Goal: Book appointment/travel/reservation

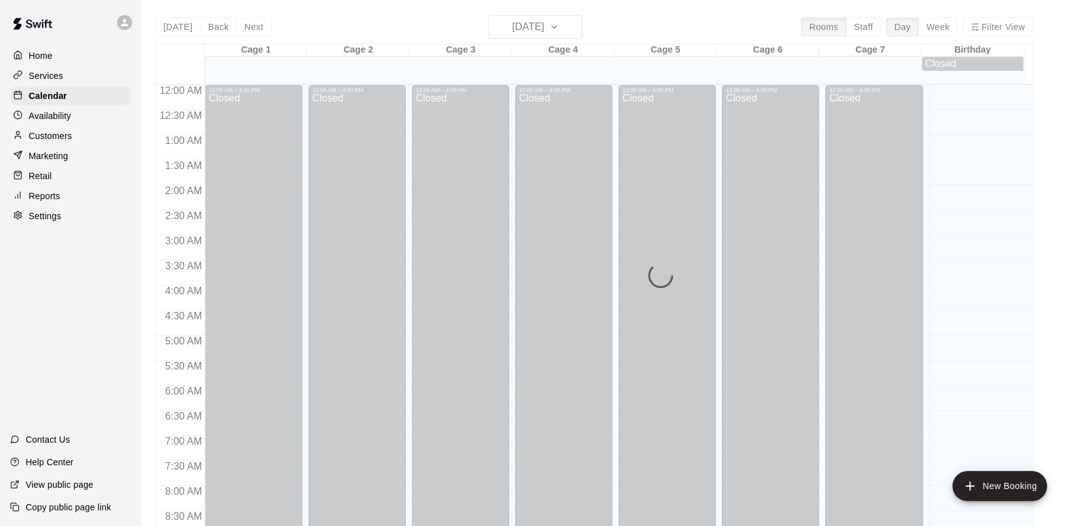
scroll to position [749, 0]
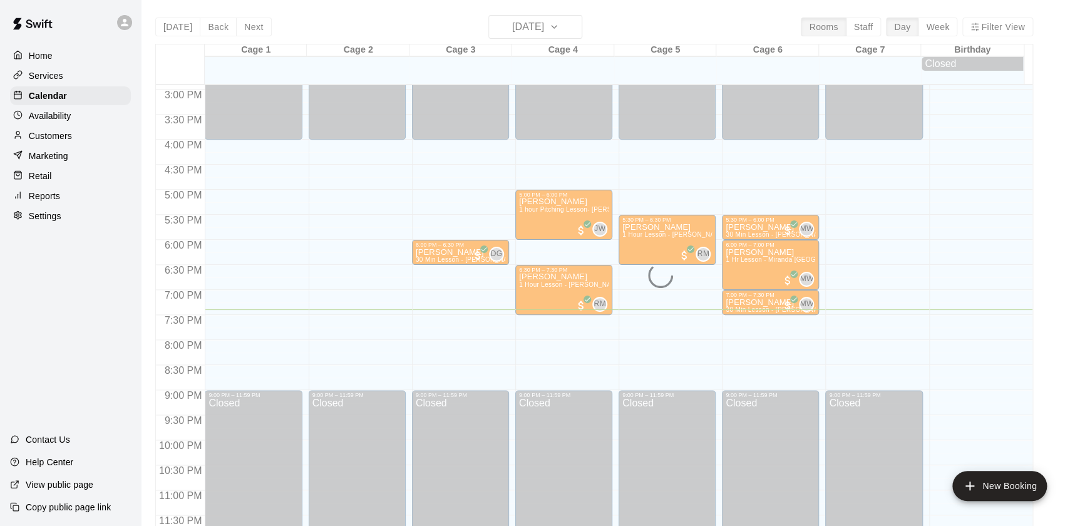
click at [563, 36] on div "[DATE] Back [DATE][DATE] Rooms Staff Day Week Filter View Cage 1 15 Mon Cage 2 …" at bounding box center [594, 278] width 878 height 526
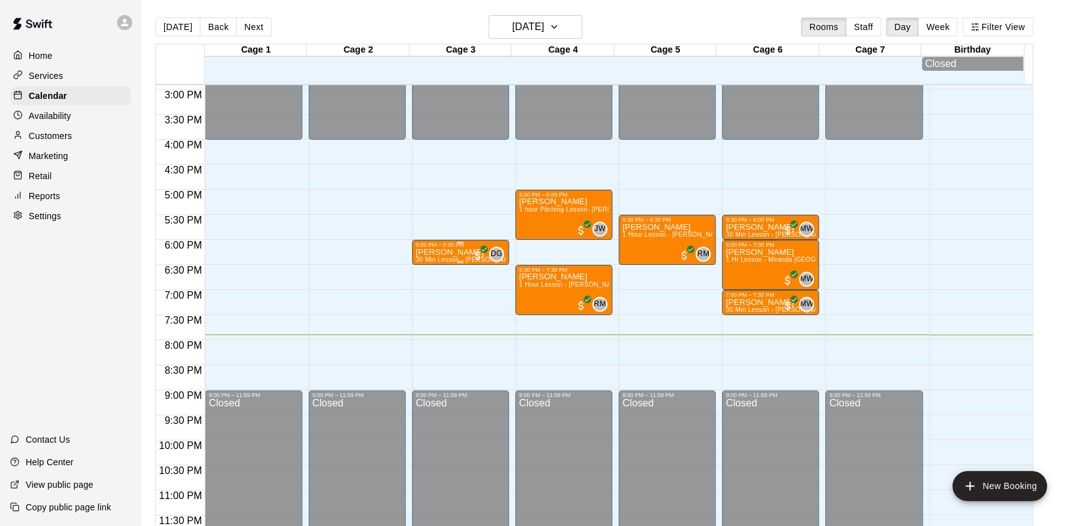
click at [461, 247] on div "6:00 PM – 6:30 PM" at bounding box center [461, 245] width 90 height 6
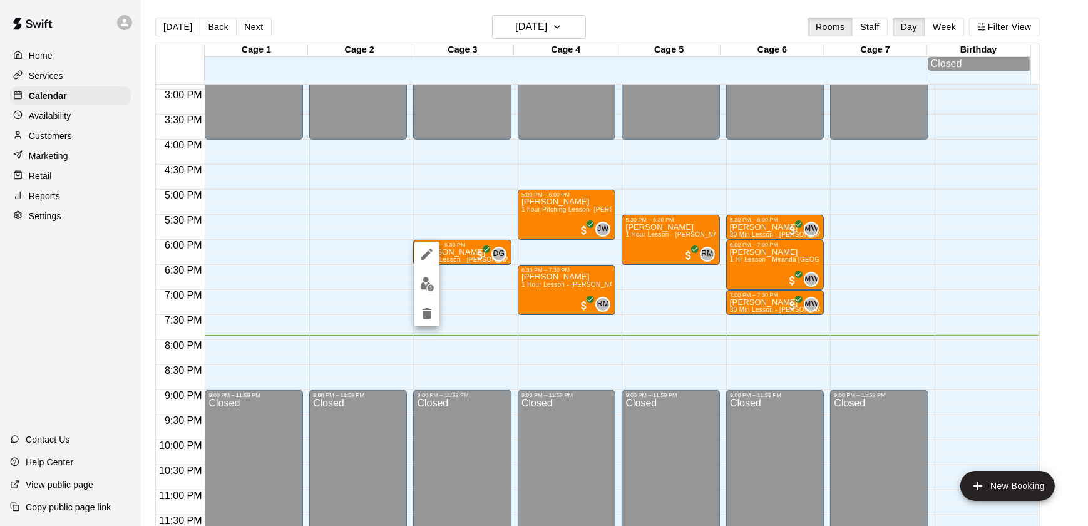
click at [535, 18] on div at bounding box center [544, 263] width 1088 height 526
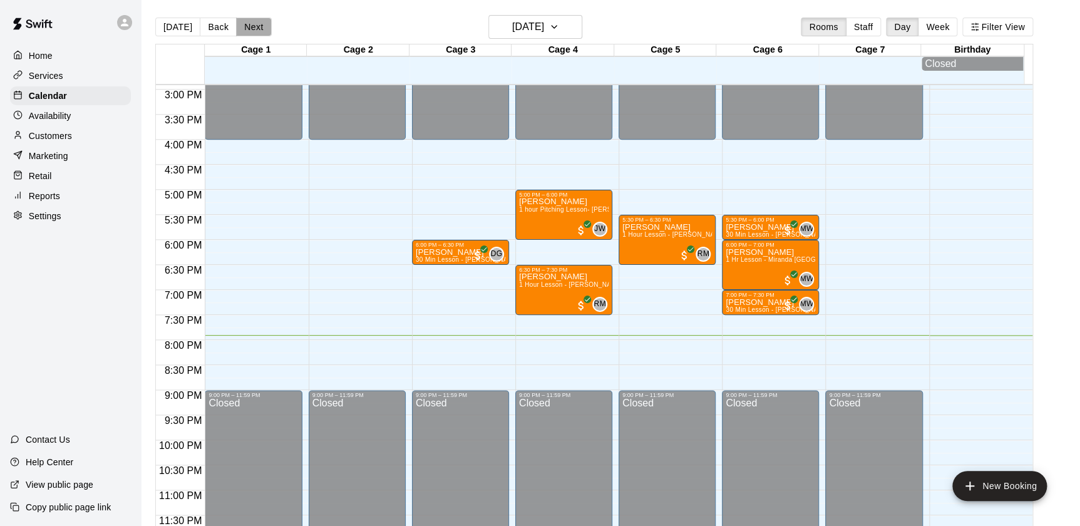
click at [247, 31] on button "Next" at bounding box center [253, 27] width 35 height 19
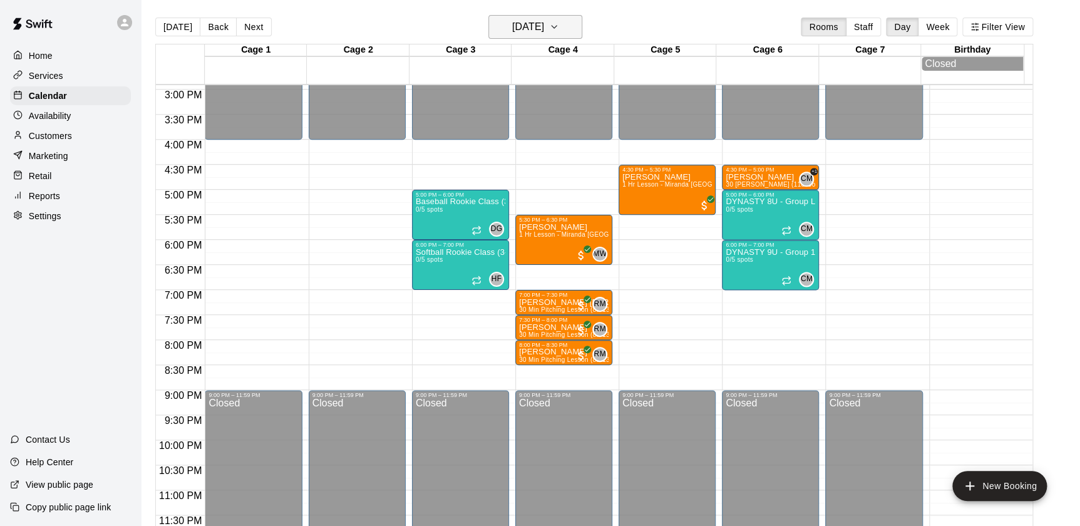
click at [512, 18] on h6 "[DATE]" at bounding box center [528, 27] width 32 height 18
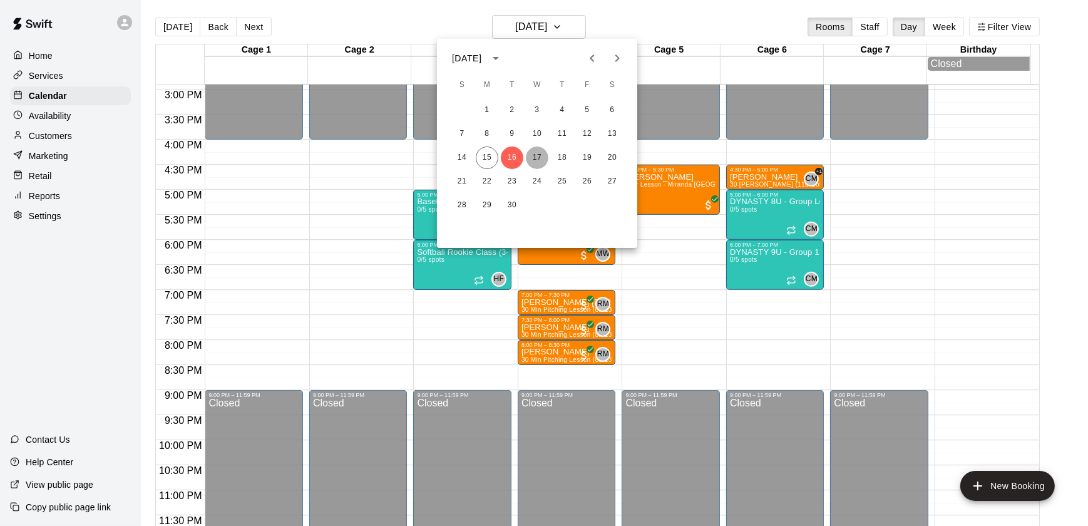
click at [532, 157] on button "17" at bounding box center [537, 157] width 23 height 23
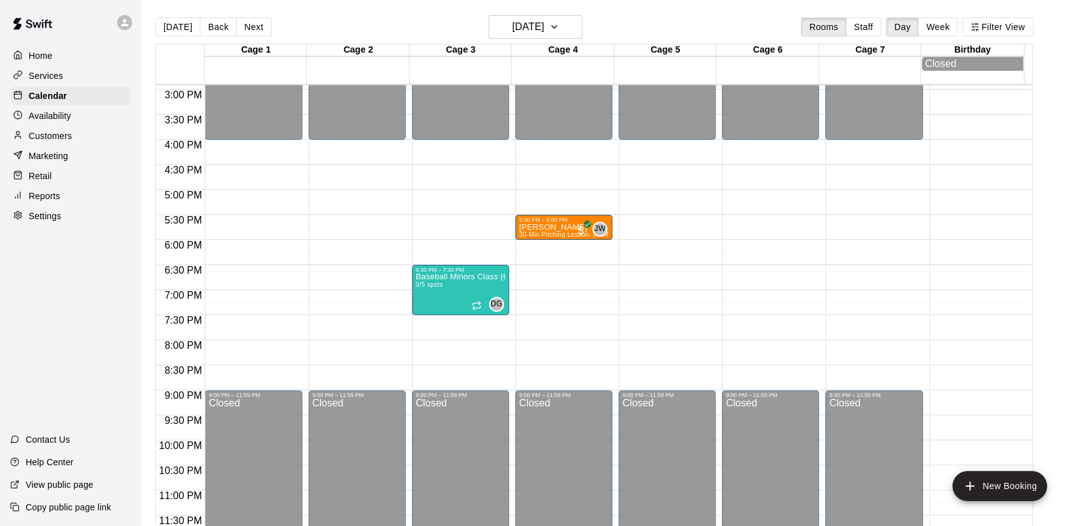
click at [503, 1] on main "[DATE] Back [DATE][DATE] Rooms Staff Day Week Filter View Cage 1 17 Wed Cage 2 …" at bounding box center [610, 273] width 939 height 546
click at [513, 31] on h6 "[DATE]" at bounding box center [528, 27] width 32 height 18
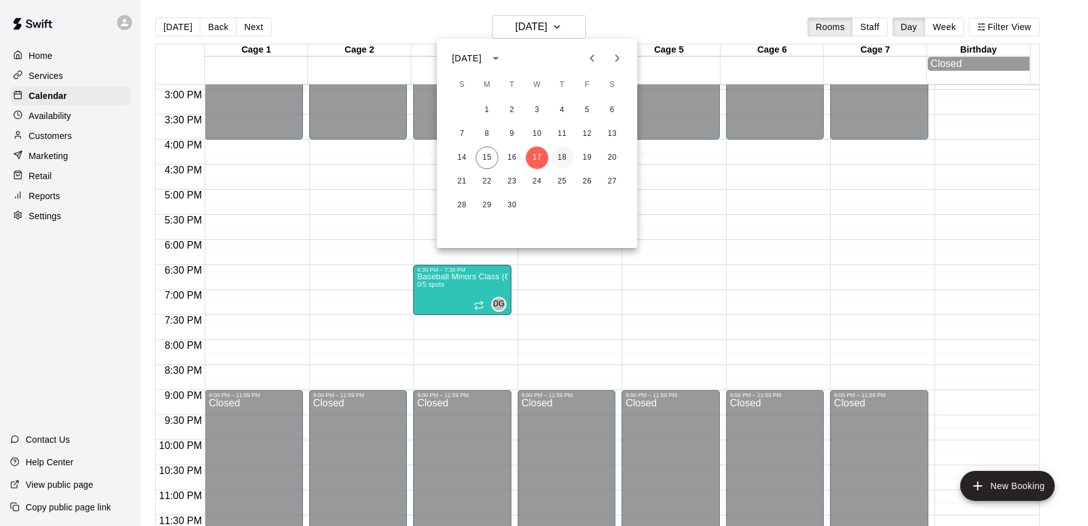
click at [560, 168] on button "18" at bounding box center [562, 157] width 23 height 23
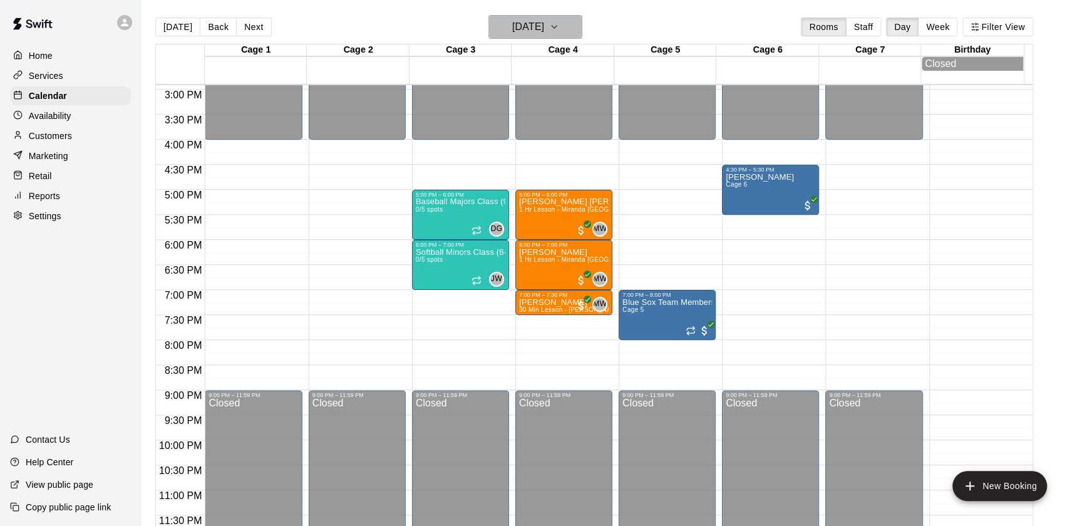
click at [513, 35] on h6 "[DATE]" at bounding box center [528, 27] width 32 height 18
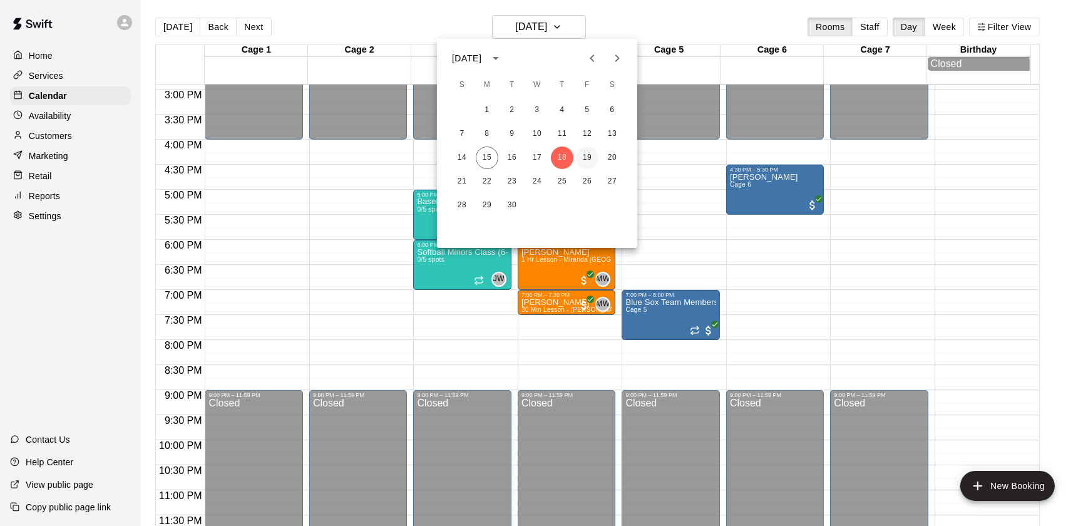
click at [585, 157] on button "19" at bounding box center [587, 157] width 23 height 23
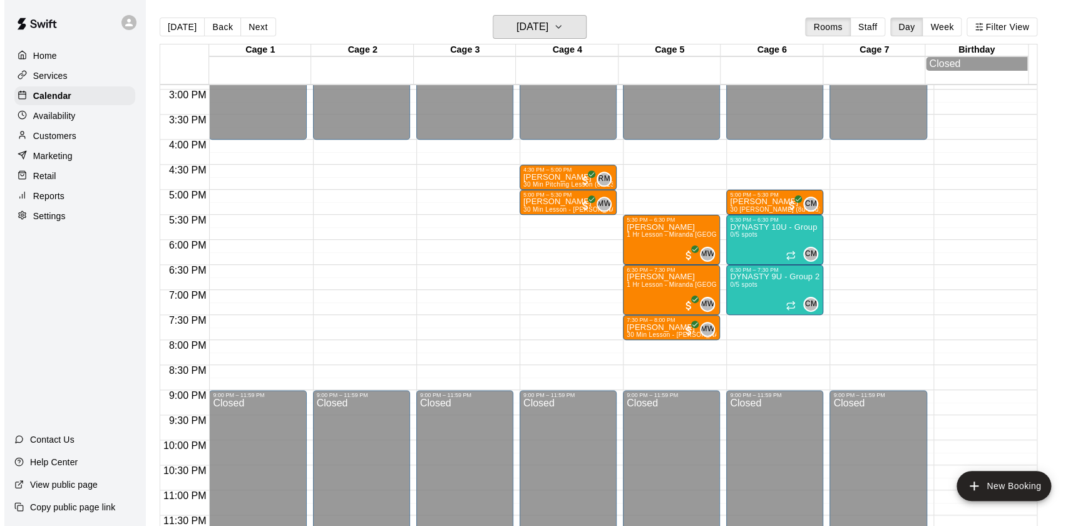
scroll to position [19, 0]
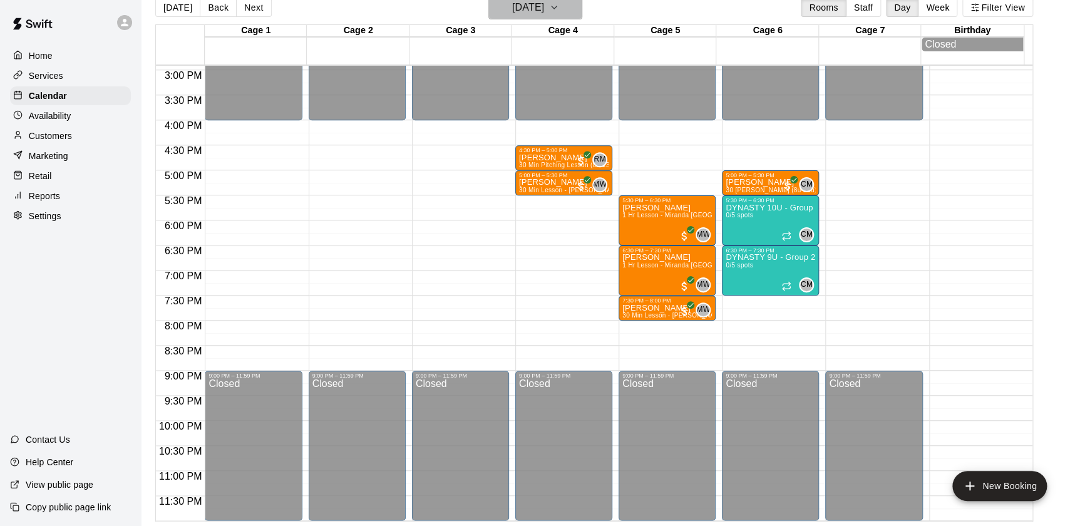
click at [495, 8] on button "[DATE]" at bounding box center [535, 8] width 94 height 24
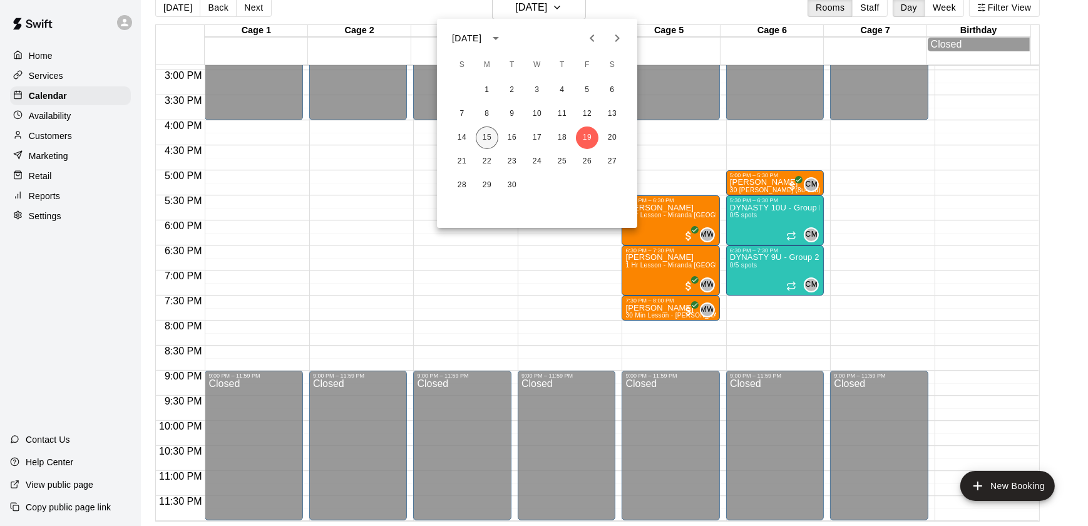
click at [482, 137] on button "15" at bounding box center [487, 137] width 23 height 23
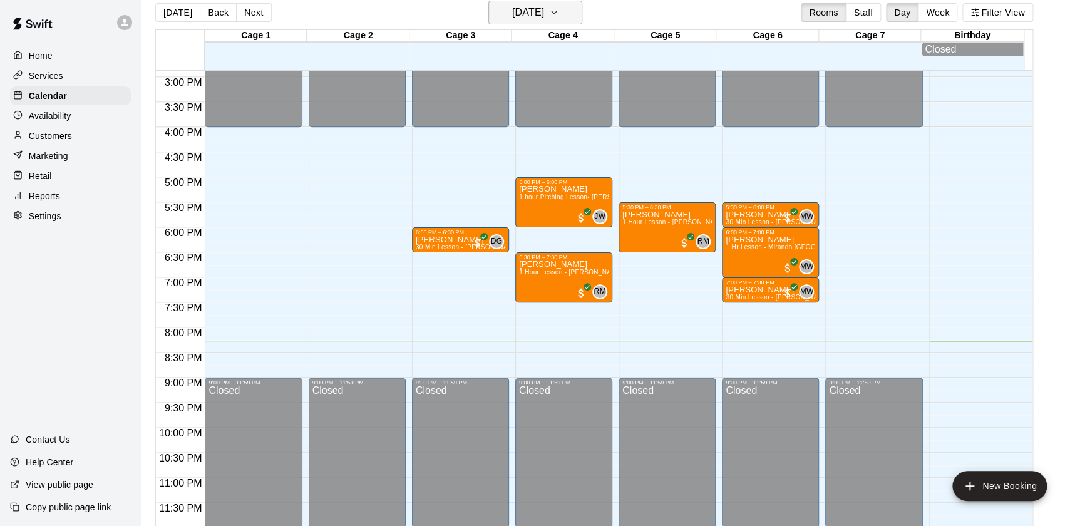
scroll to position [749, 0]
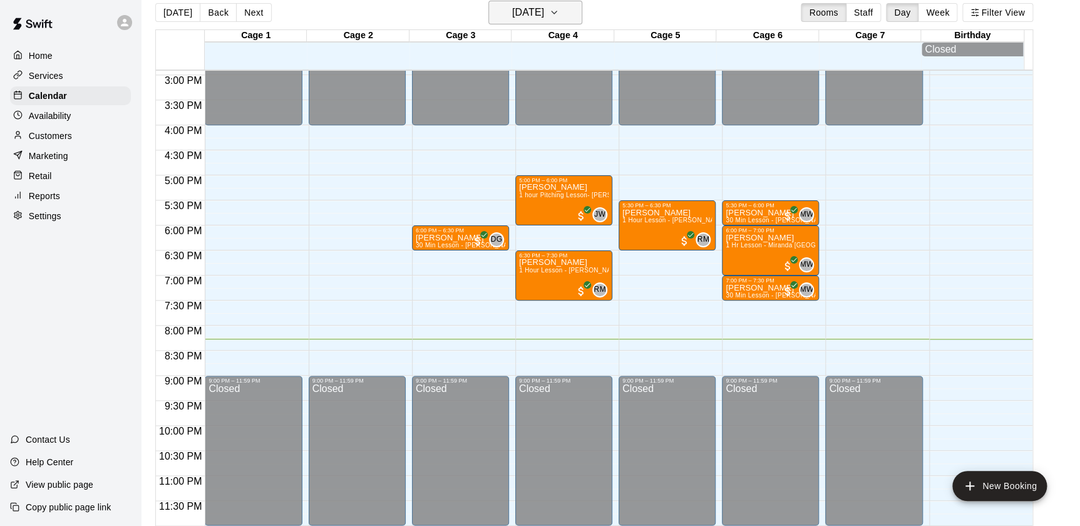
click at [512, 16] on h6 "[DATE]" at bounding box center [528, 13] width 32 height 18
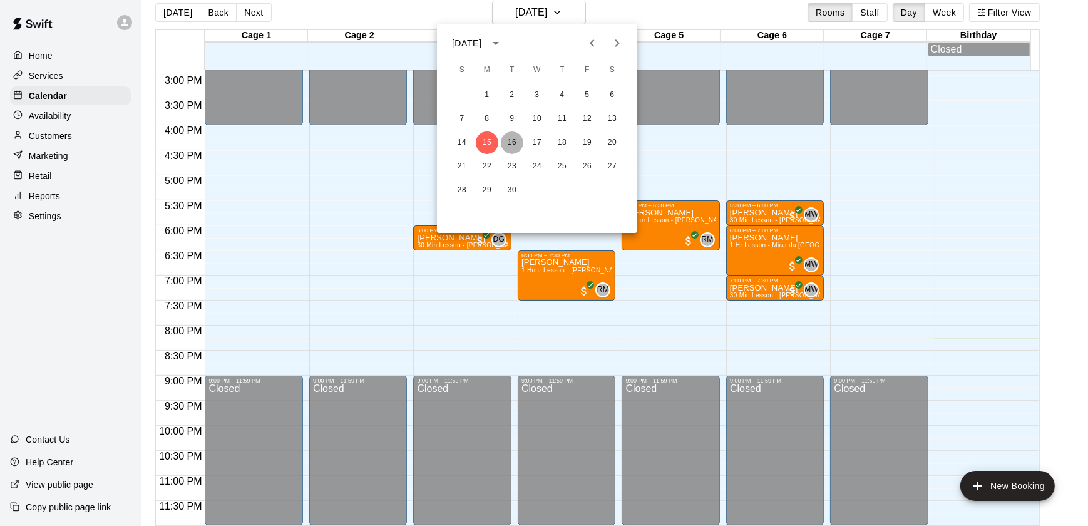
click at [515, 146] on button "16" at bounding box center [512, 142] width 23 height 23
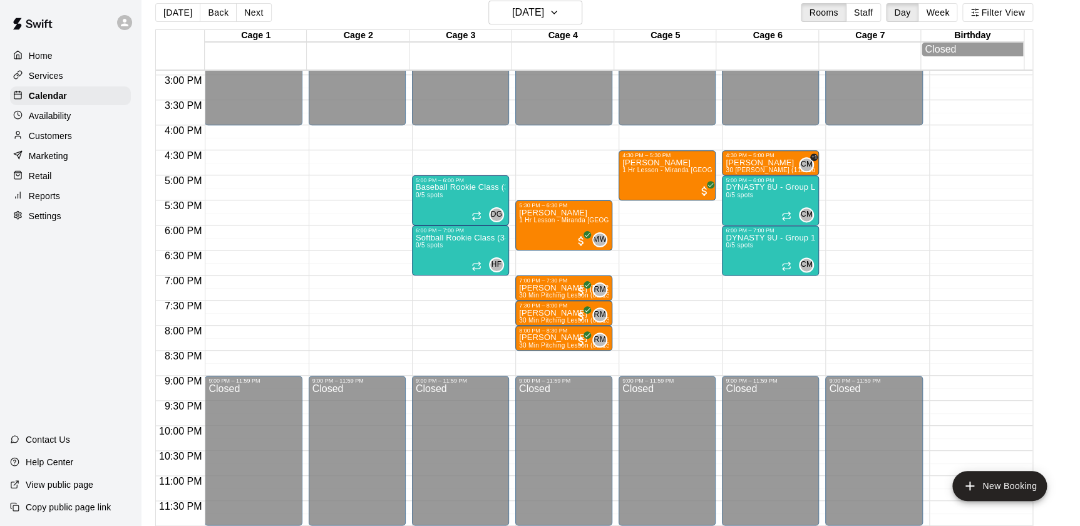
click at [497, 24] on div "[DATE] Back [DATE][DATE] Rooms Staff Day Week Filter View" at bounding box center [594, 15] width 878 height 29
click at [512, 10] on h6 "[DATE]" at bounding box center [528, 13] width 32 height 18
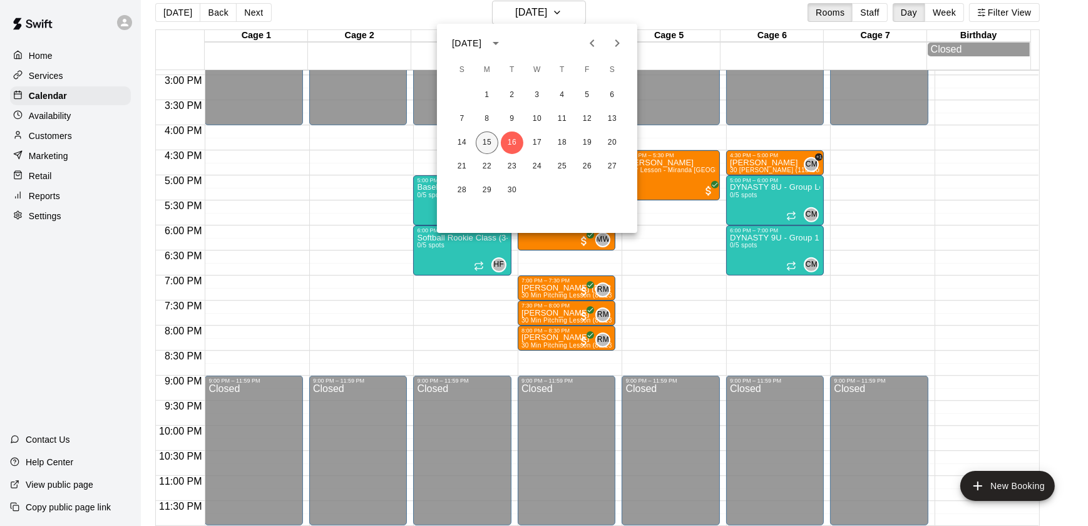
click at [484, 146] on button "15" at bounding box center [487, 142] width 23 height 23
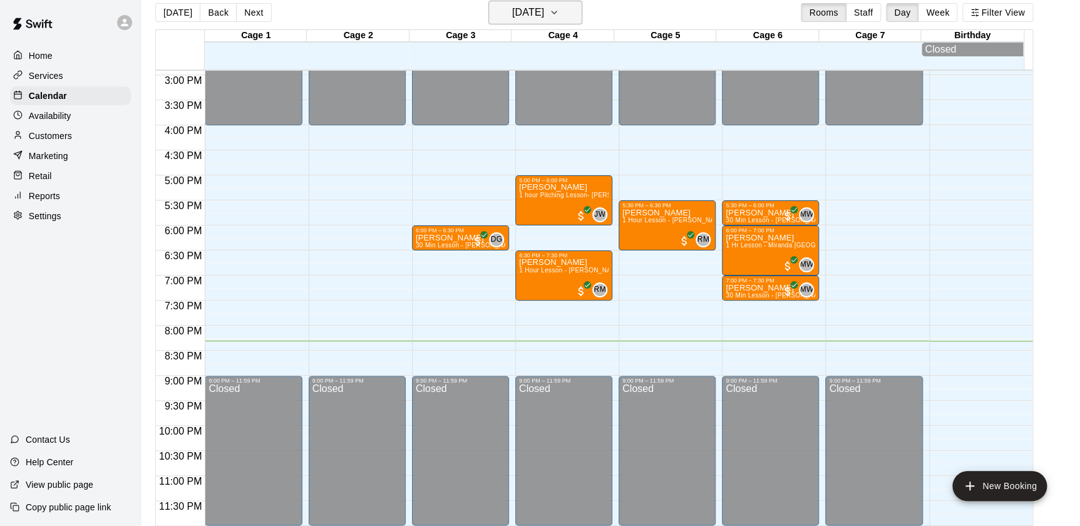
click at [544, 19] on h6 "[DATE]" at bounding box center [528, 13] width 32 height 18
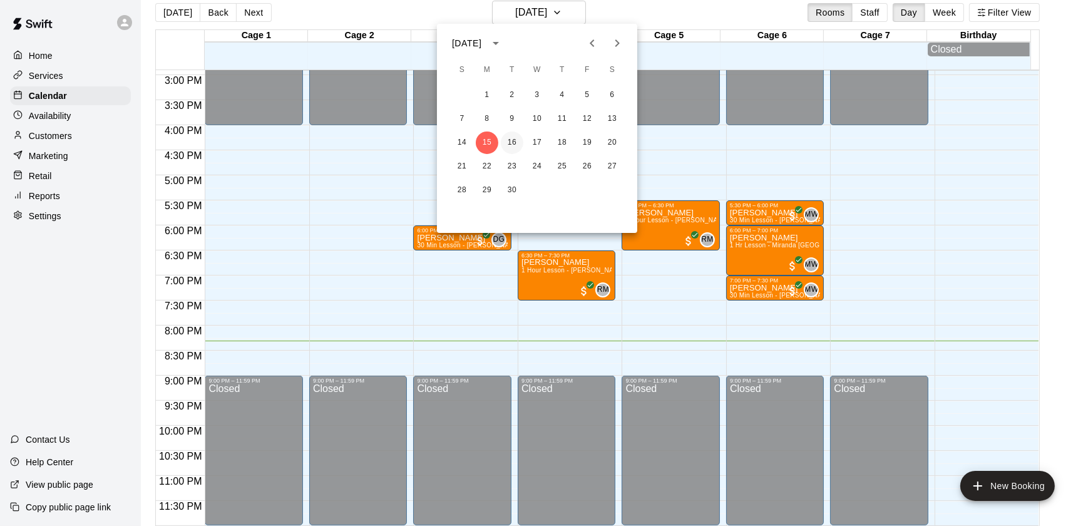
click at [505, 137] on button "16" at bounding box center [512, 142] width 23 height 23
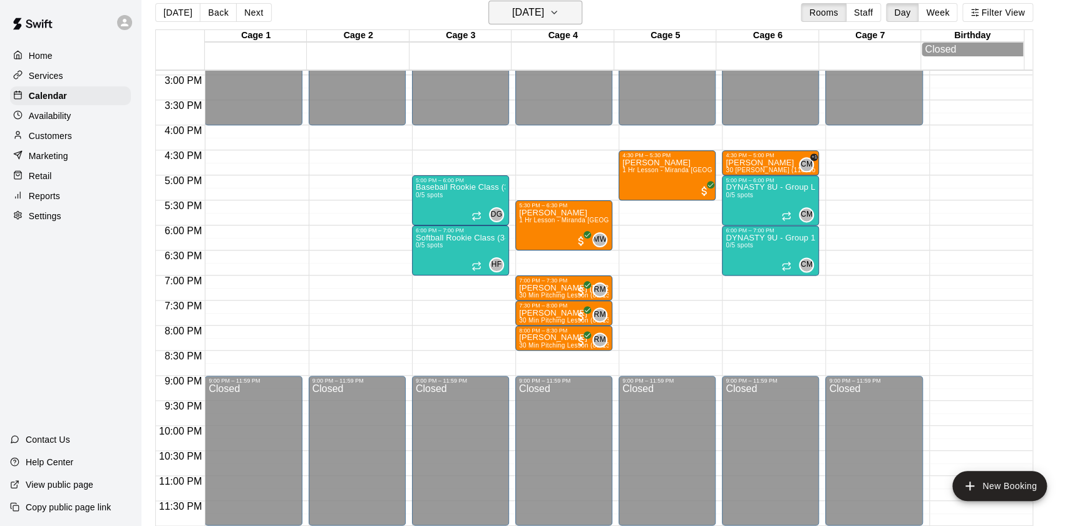
click at [567, 18] on button "[DATE]" at bounding box center [535, 13] width 94 height 24
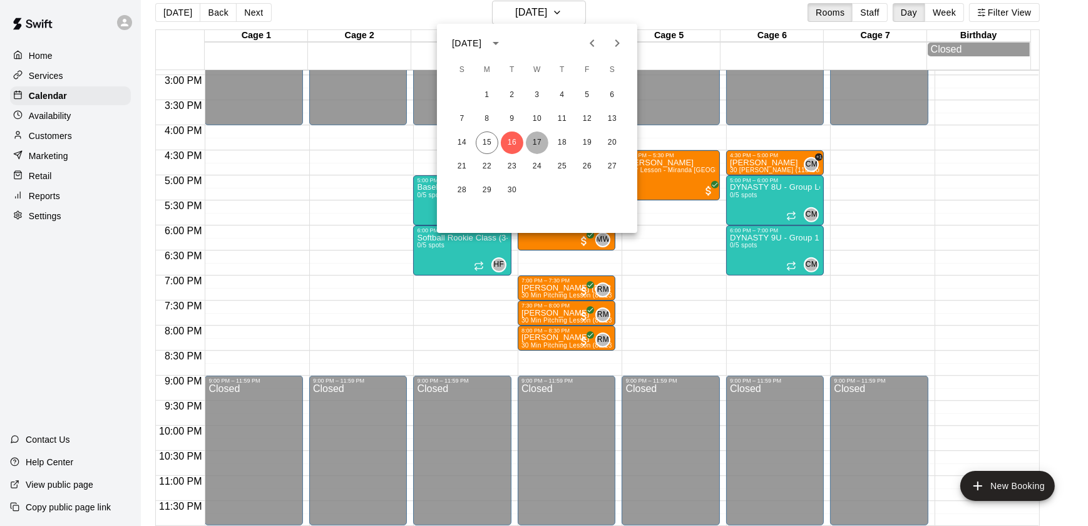
click at [532, 144] on button "17" at bounding box center [537, 142] width 23 height 23
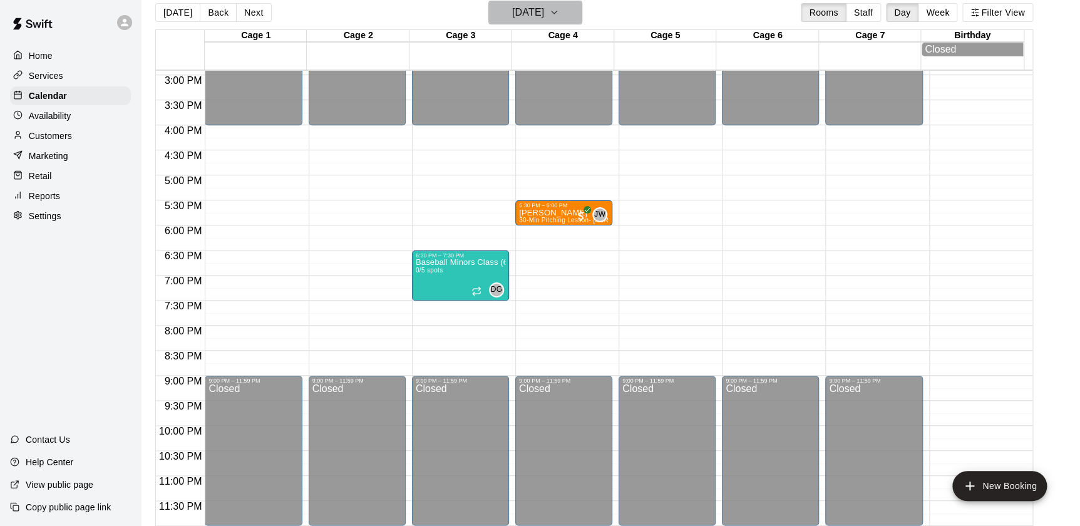
click at [512, 8] on h6 "[DATE]" at bounding box center [528, 13] width 32 height 18
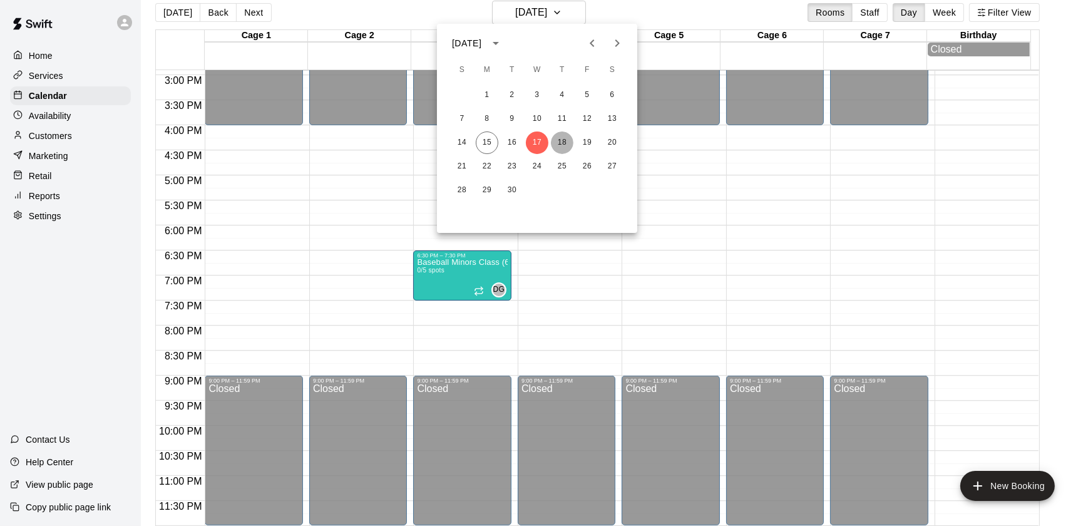
click at [557, 143] on button "18" at bounding box center [562, 142] width 23 height 23
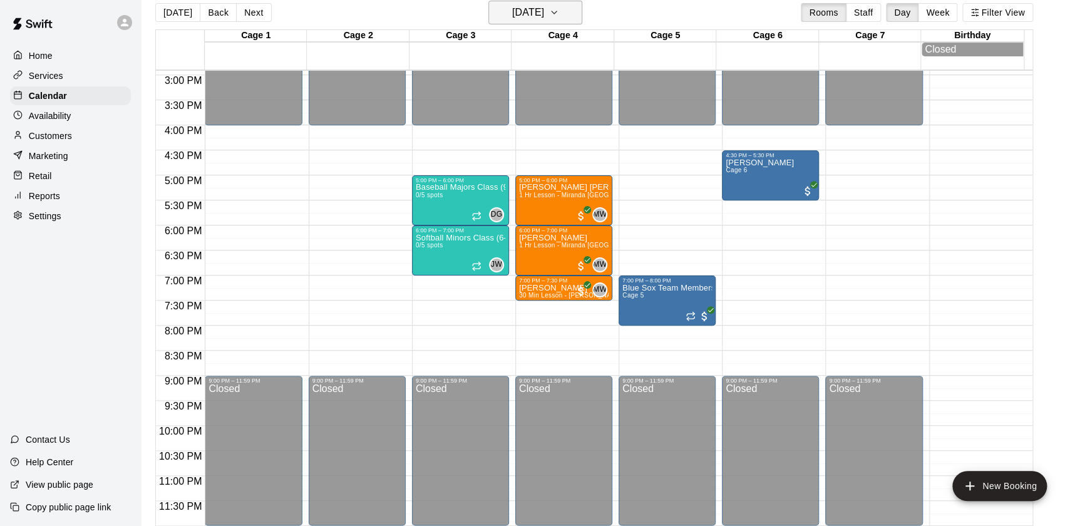
click at [524, 12] on h6 "[DATE]" at bounding box center [528, 13] width 32 height 18
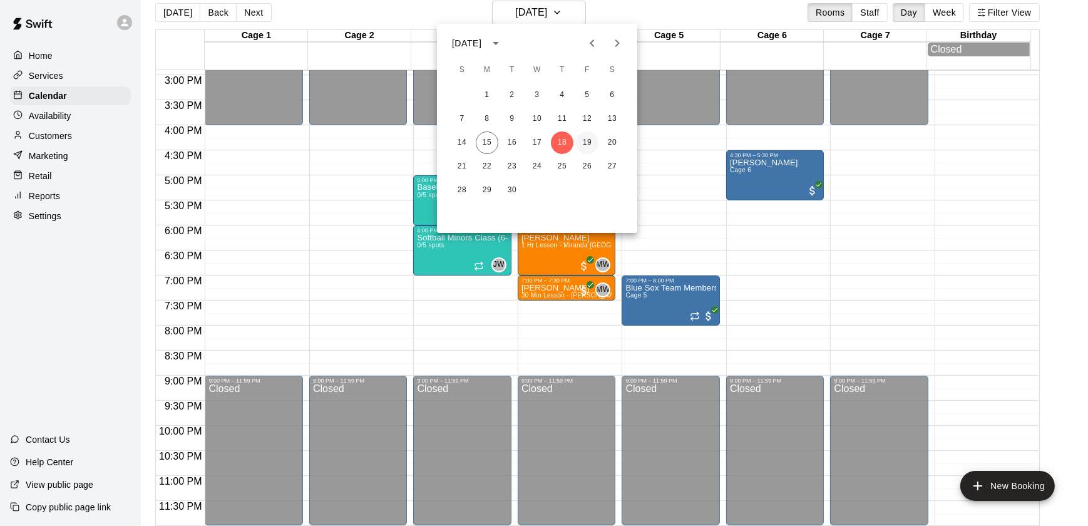
click at [582, 139] on button "19" at bounding box center [587, 142] width 23 height 23
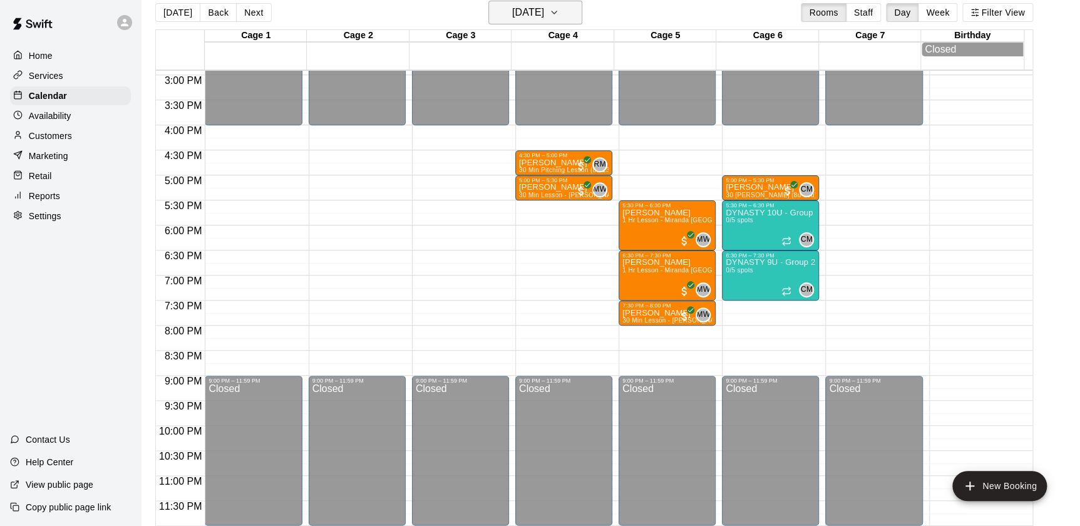
click at [525, 8] on h6 "[DATE]" at bounding box center [528, 13] width 32 height 18
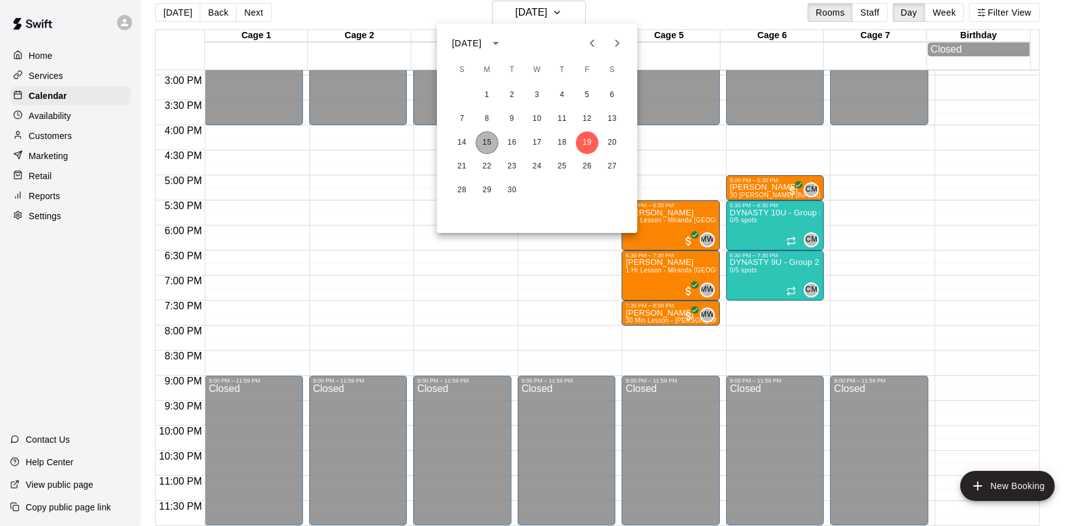
click at [495, 137] on button "15" at bounding box center [487, 142] width 23 height 23
